Goal: Communication & Community: Connect with others

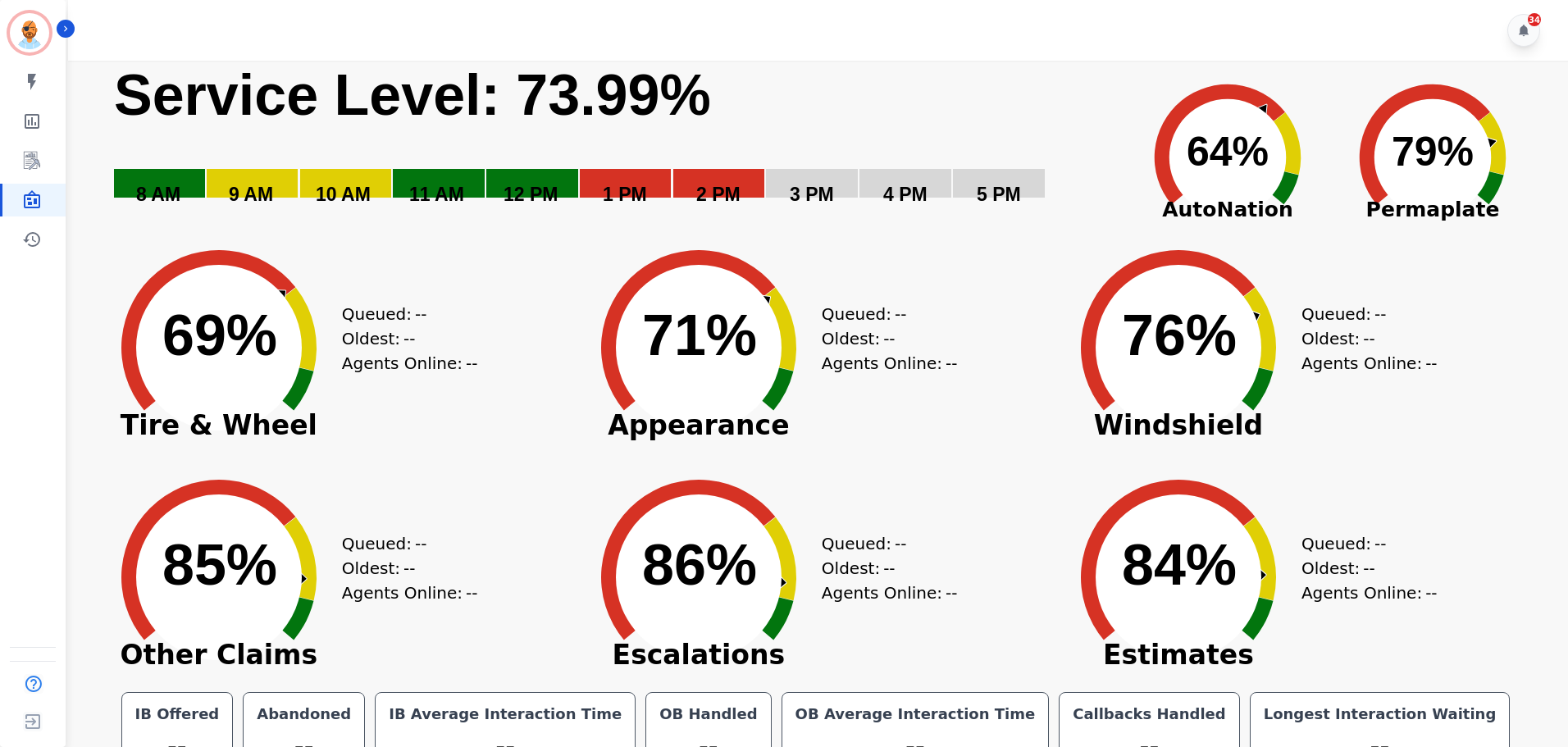
scroll to position [37, 0]
